Goal: Information Seeking & Learning: Learn about a topic

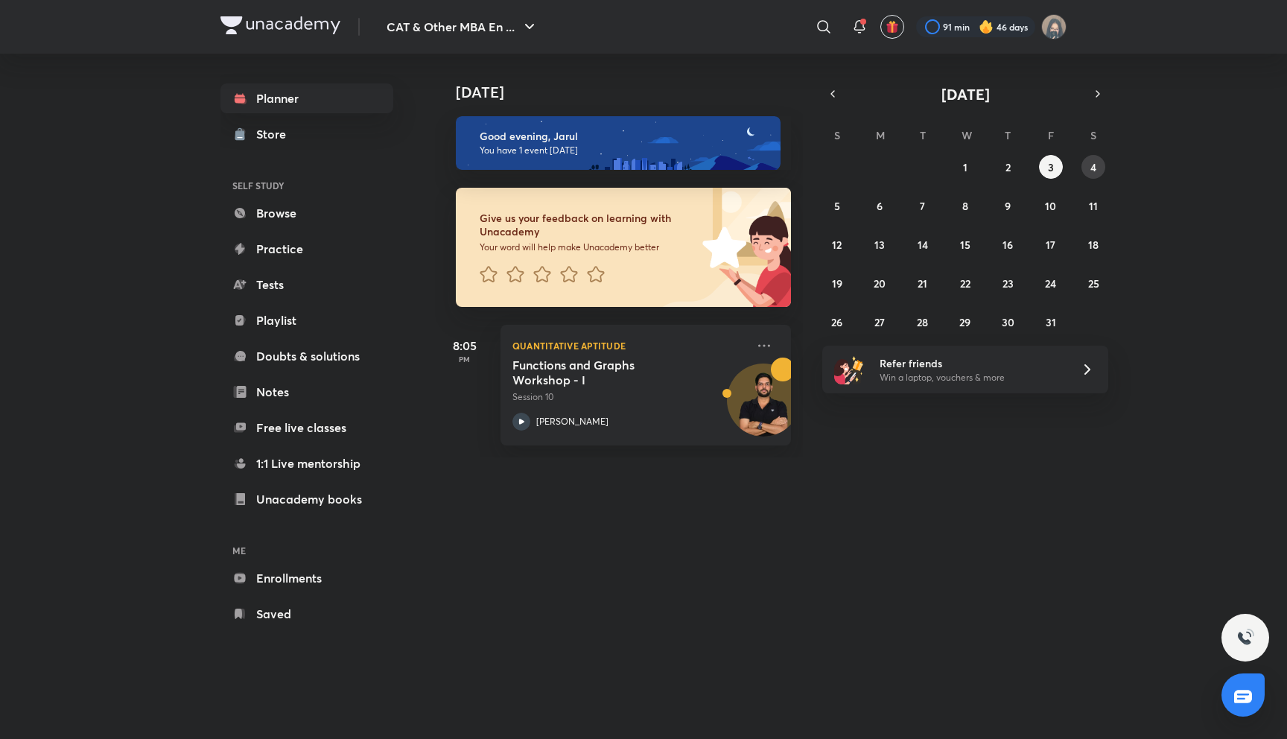
click at [1087, 164] on button "4" at bounding box center [1094, 167] width 24 height 24
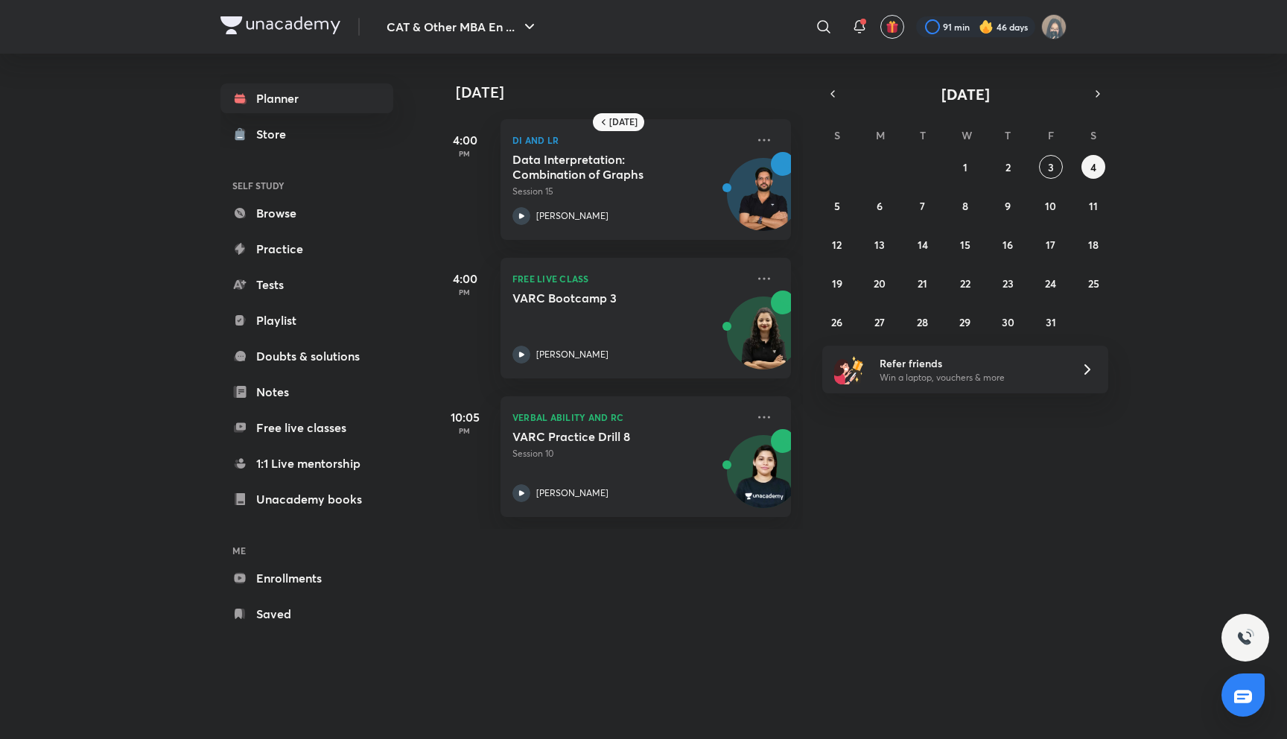
click at [459, 489] on div "10:05 PM" at bounding box center [465, 456] width 60 height 121
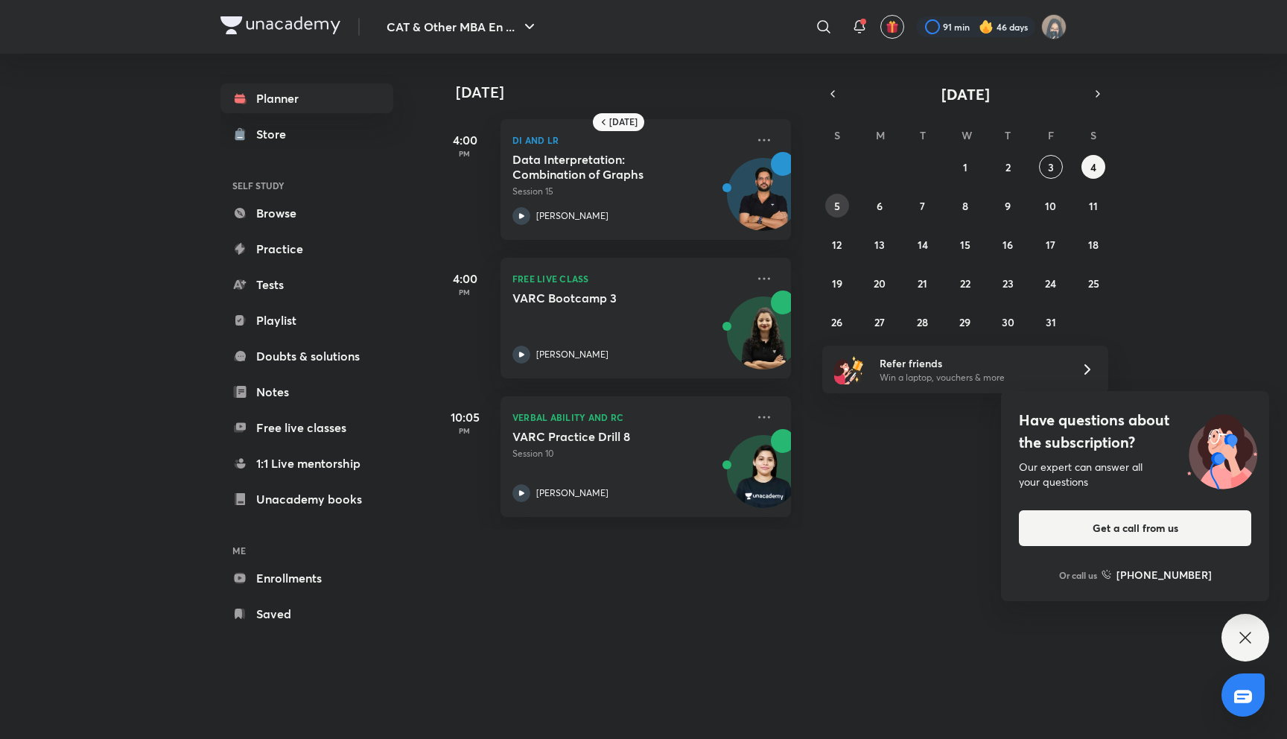
click at [833, 196] on button "5" at bounding box center [837, 206] width 24 height 24
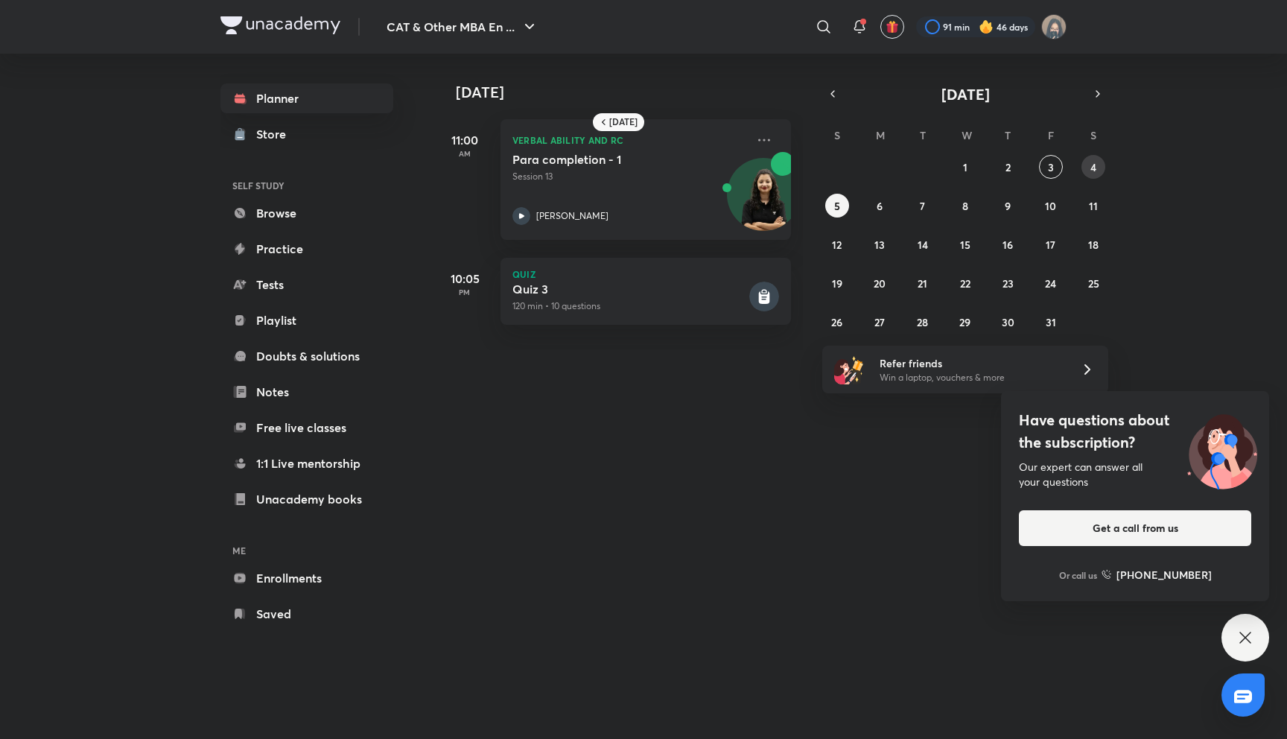
click at [1085, 168] on button "4" at bounding box center [1094, 167] width 24 height 24
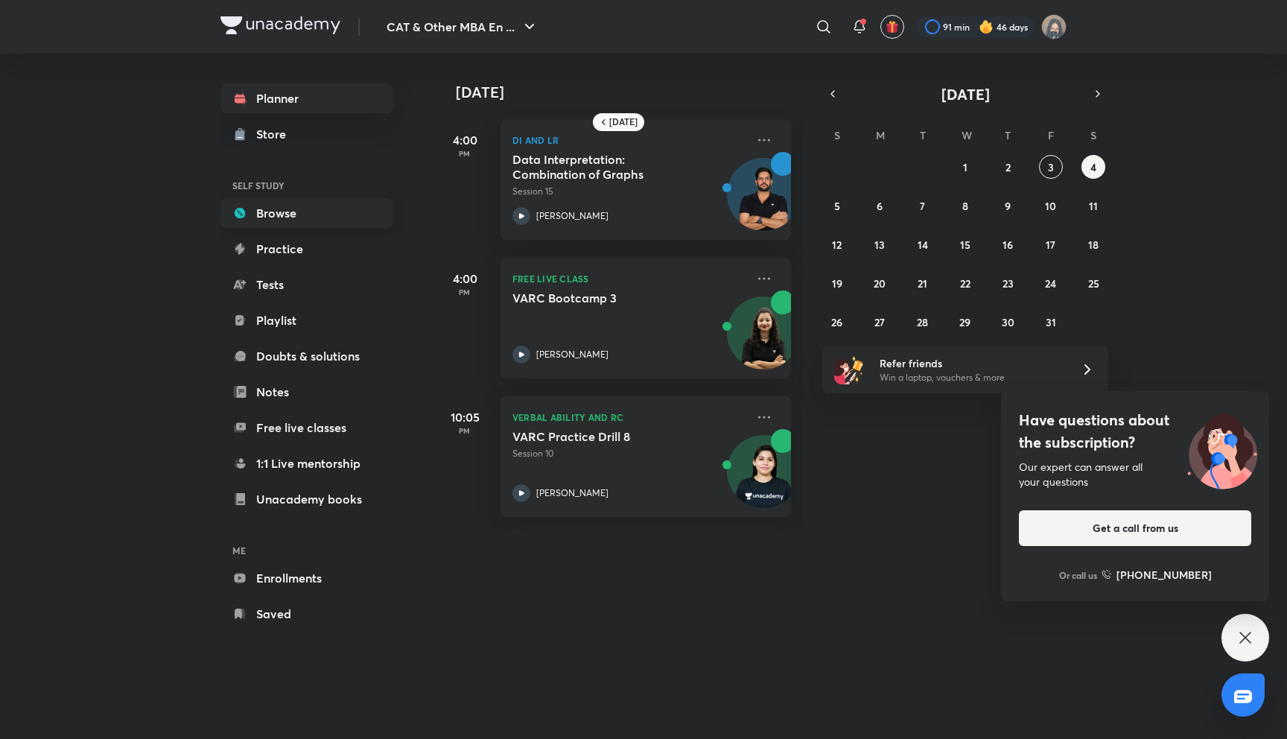
click at [308, 211] on link "Browse" at bounding box center [306, 213] width 173 height 30
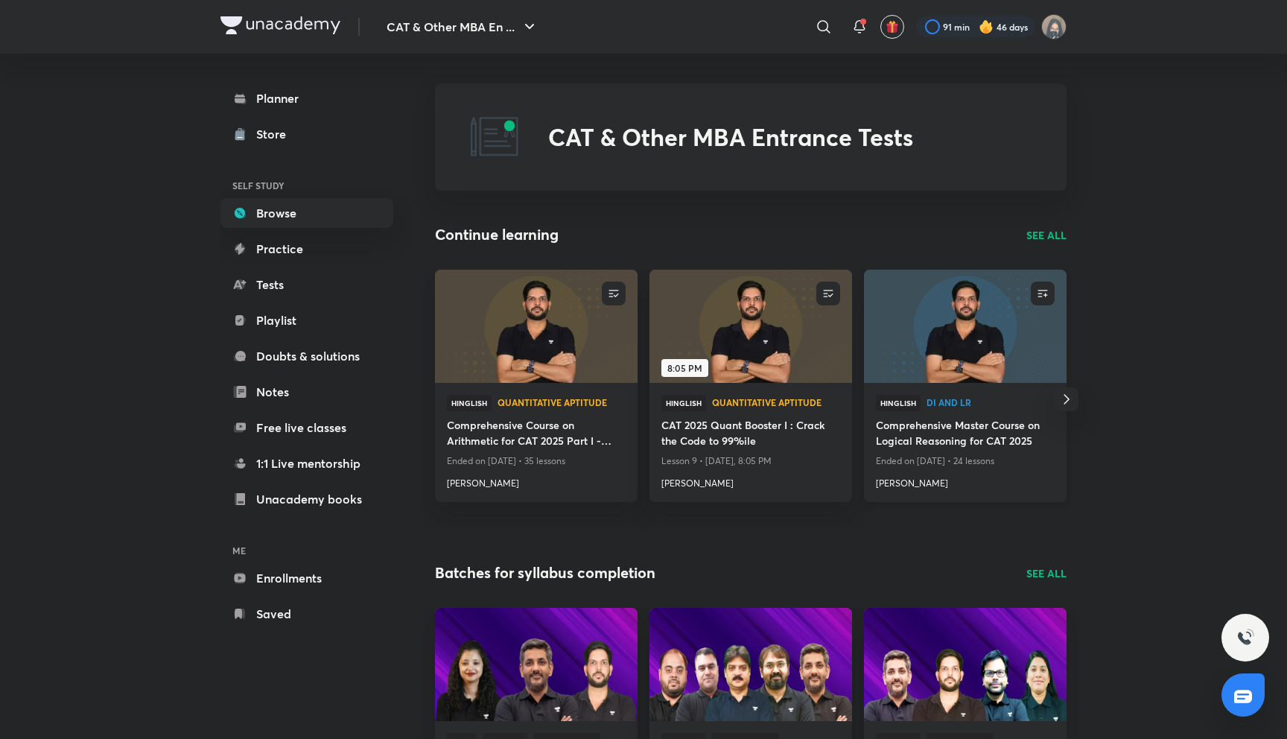
click at [973, 431] on h4 "Comprehensive Master Course on Logical Reasoning for CAT 2025" at bounding box center [965, 434] width 179 height 34
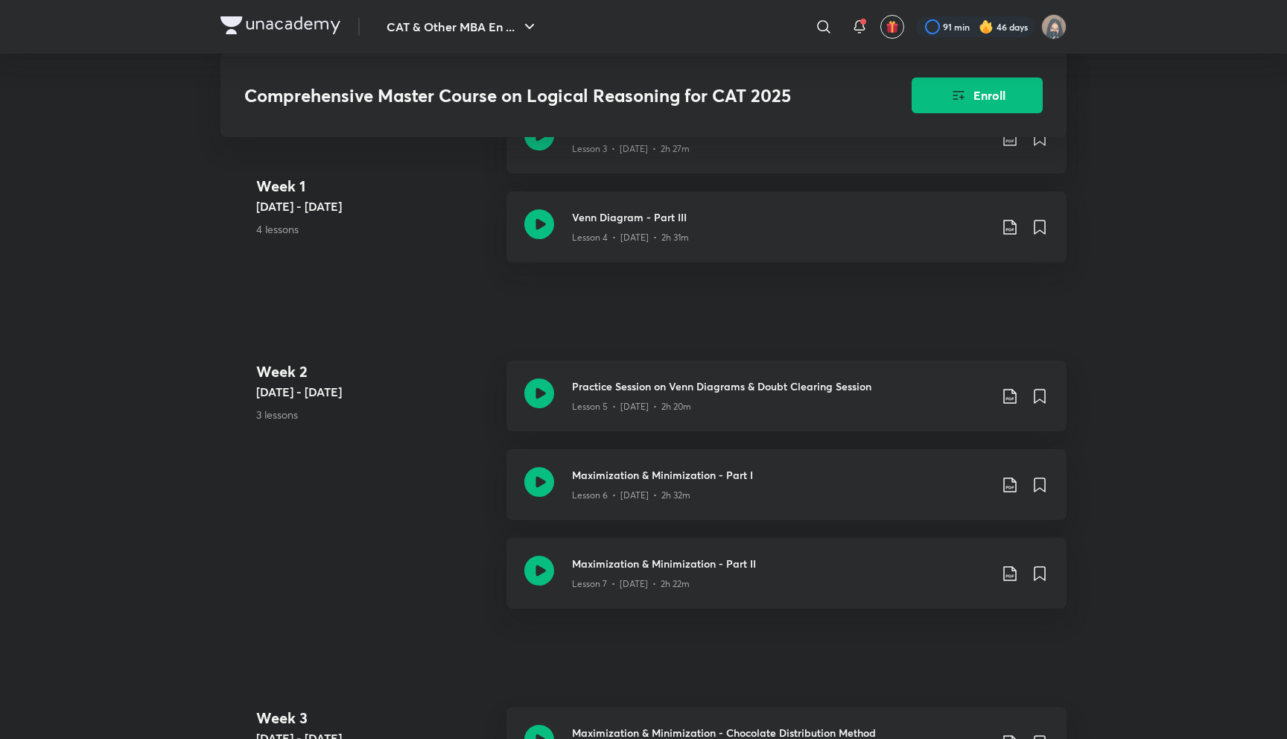
scroll to position [982, 0]
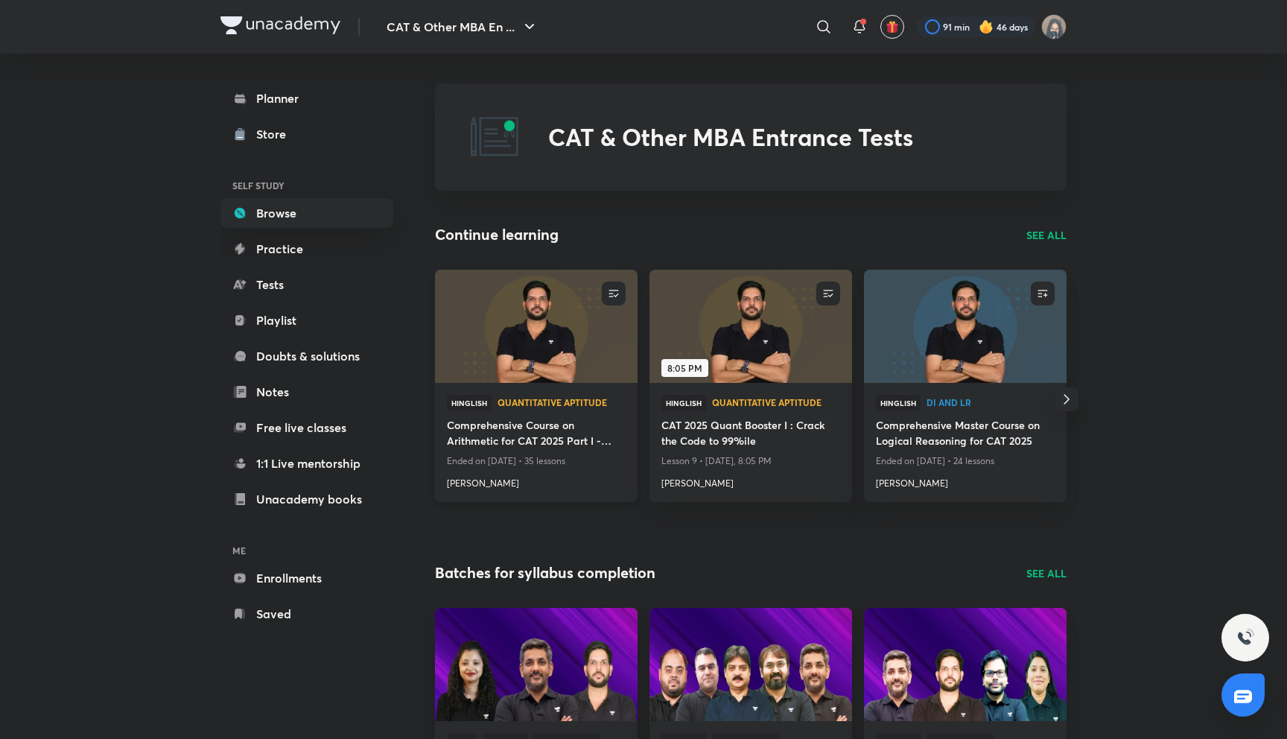
click at [491, 426] on h4 "Comprehensive Course on Arithmetic for CAT 2025 Part I - Zero to Mastery" at bounding box center [536, 434] width 179 height 34
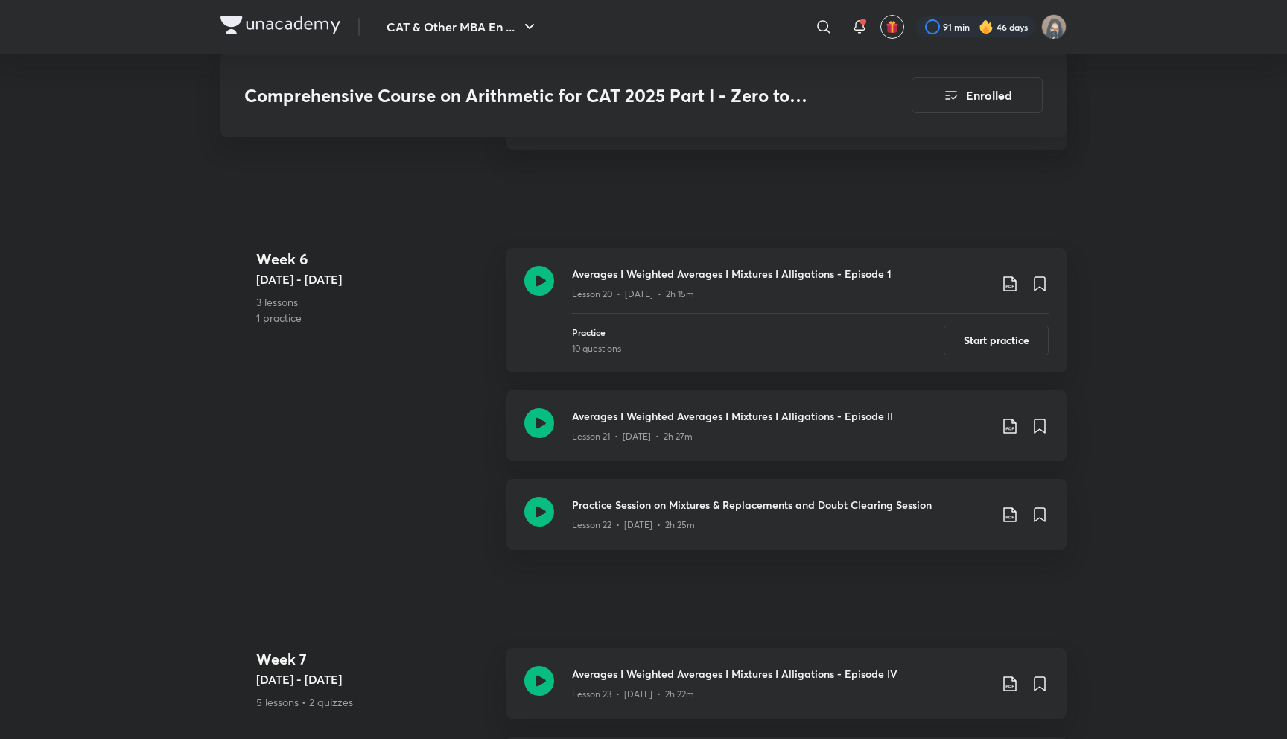
scroll to position [3117, 0]
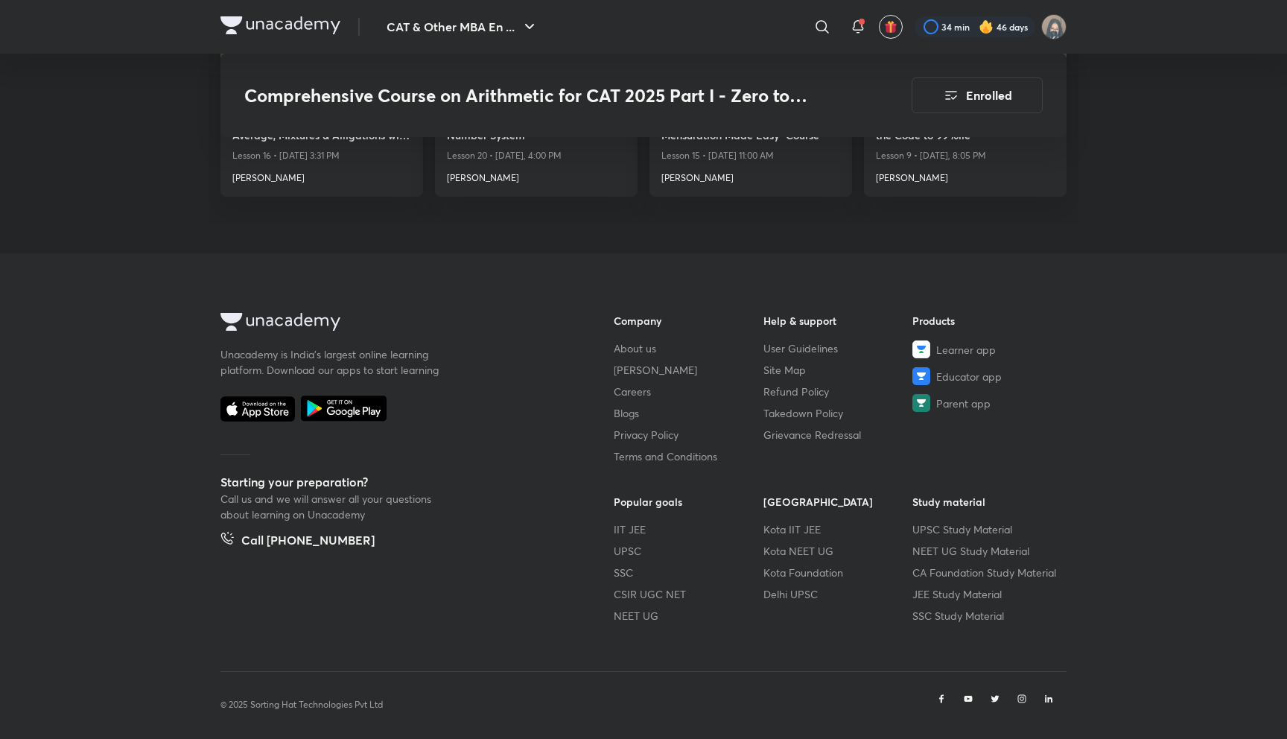
scroll to position [5064, 0]
